Goal: Information Seeking & Learning: Learn about a topic

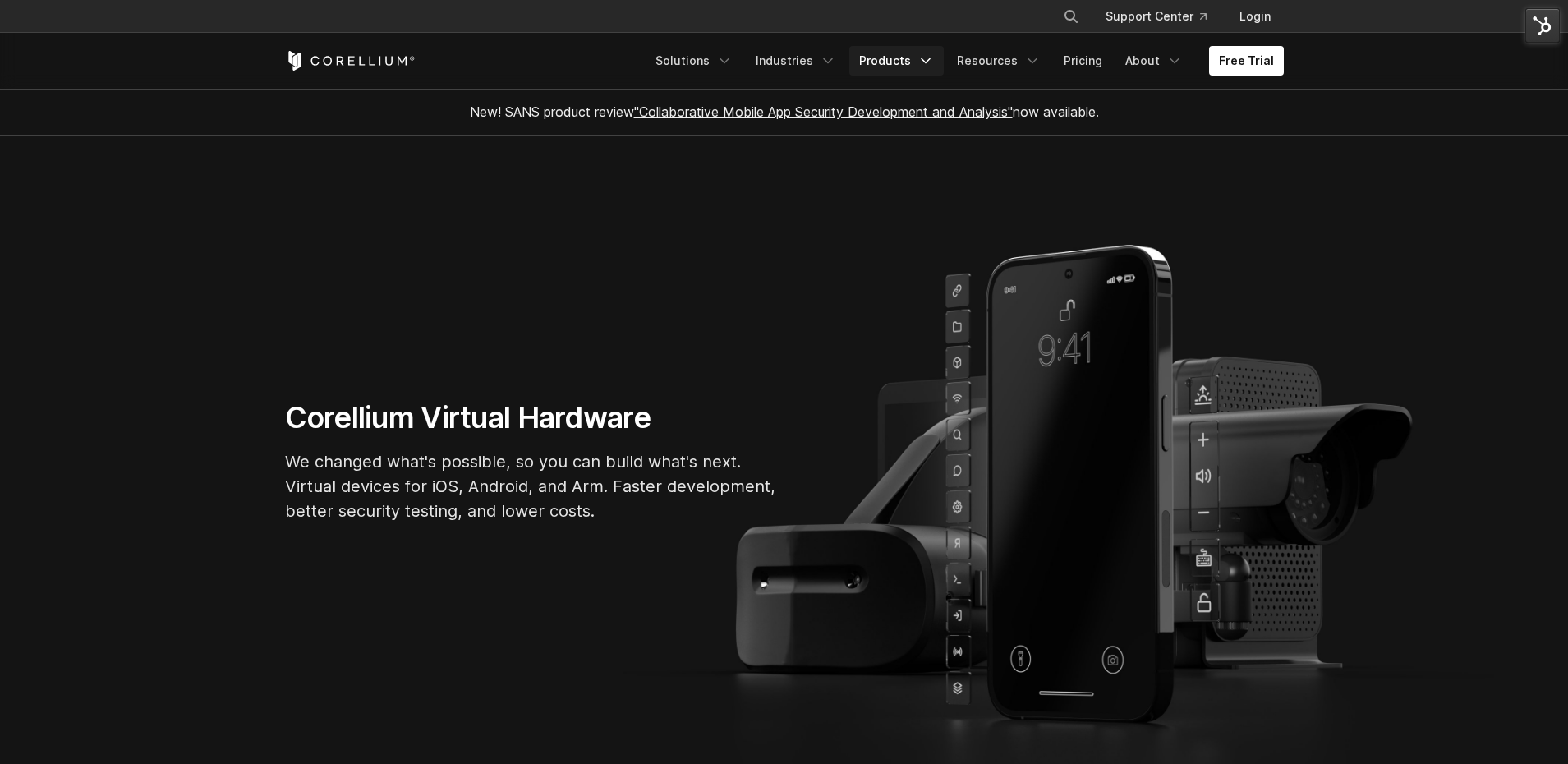
click at [912, 59] on link "Products" at bounding box center [896, 61] width 94 height 30
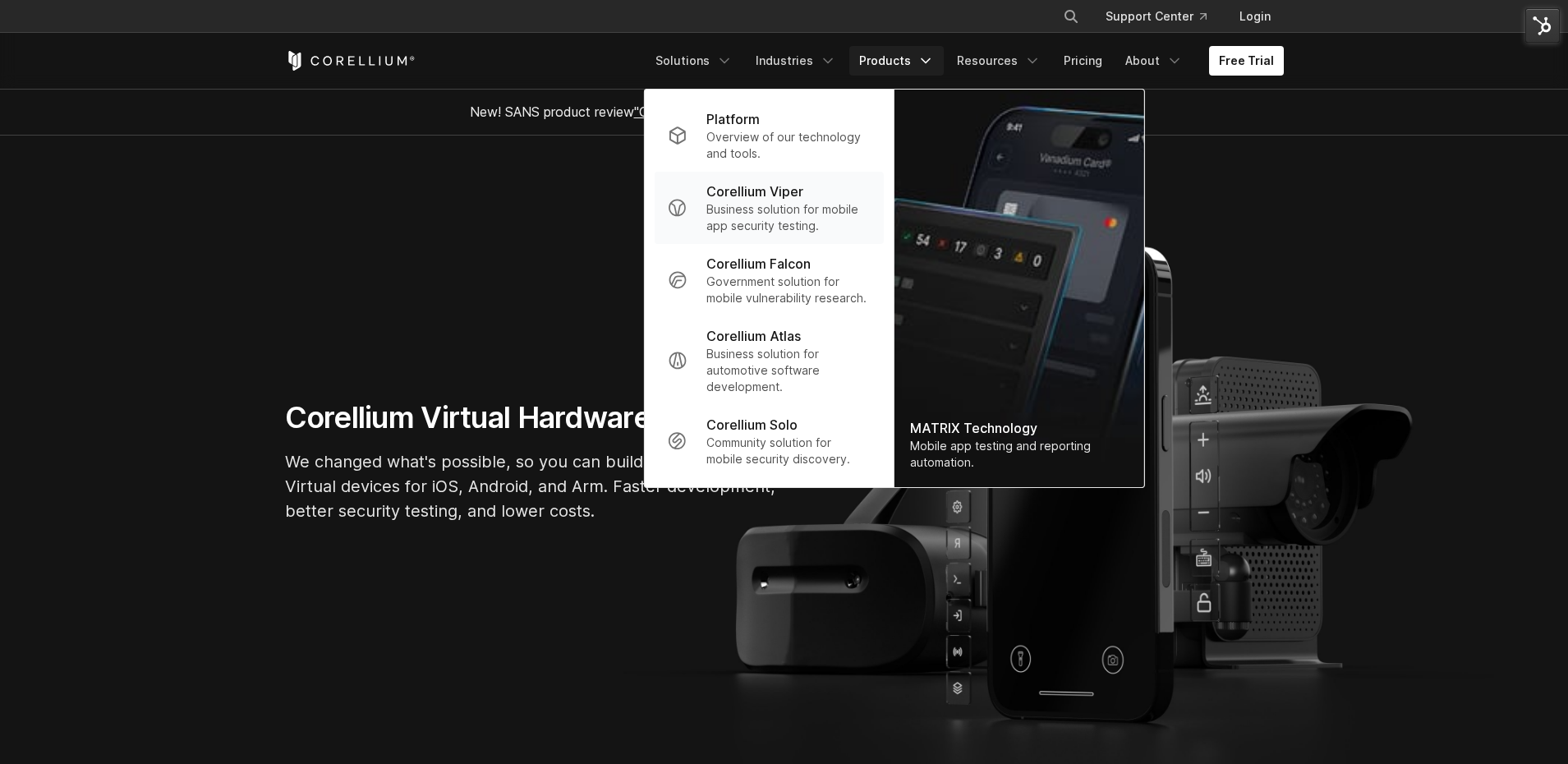
click at [781, 215] on p "Business solution for mobile app security testing." at bounding box center [788, 217] width 164 height 33
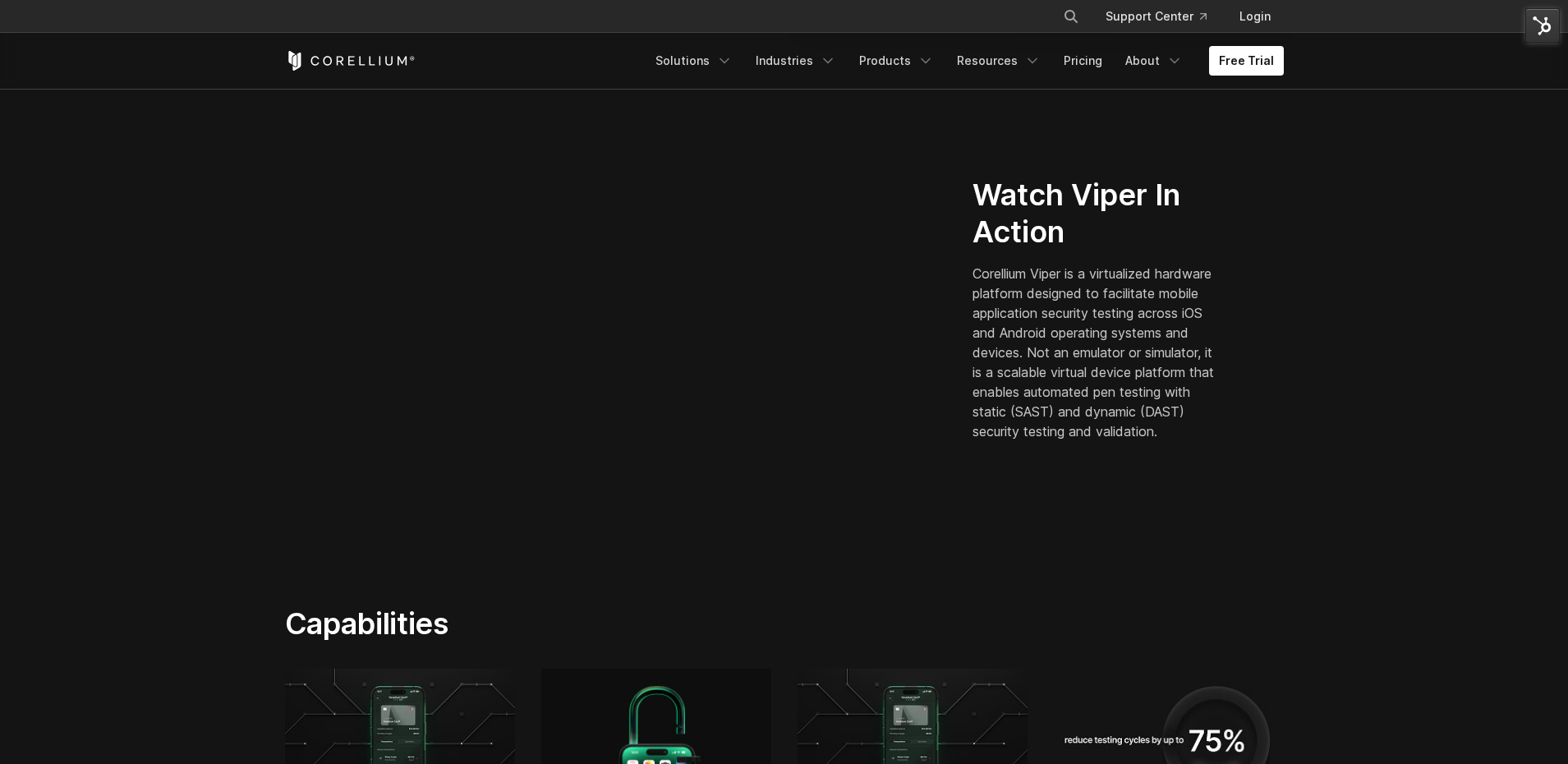
scroll to position [419, 0]
